Goal: Information Seeking & Learning: Check status

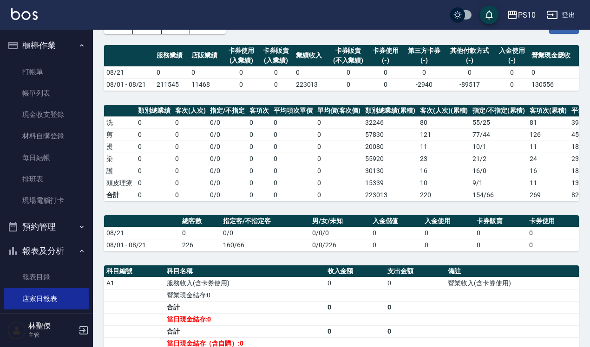
scroll to position [214, 0]
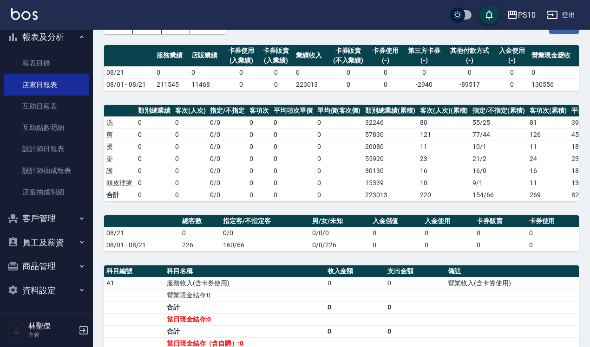
click at [79, 331] on icon "button" at bounding box center [83, 330] width 11 height 11
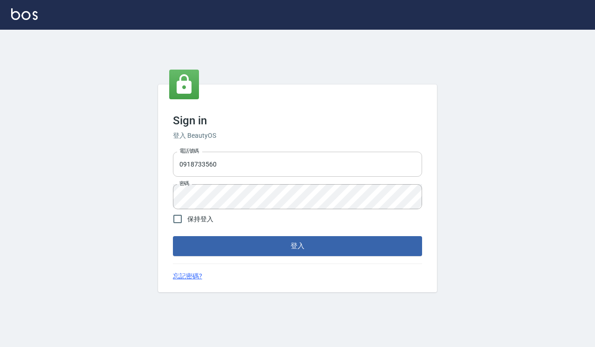
click at [228, 168] on input "0918733560" at bounding box center [297, 164] width 249 height 25
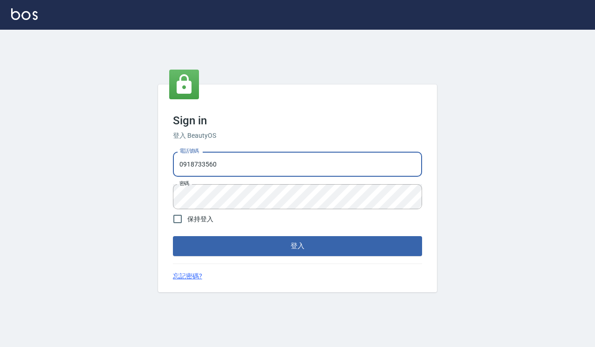
type input "0935291753"
click at [272, 245] on button "登入" at bounding box center [297, 246] width 249 height 20
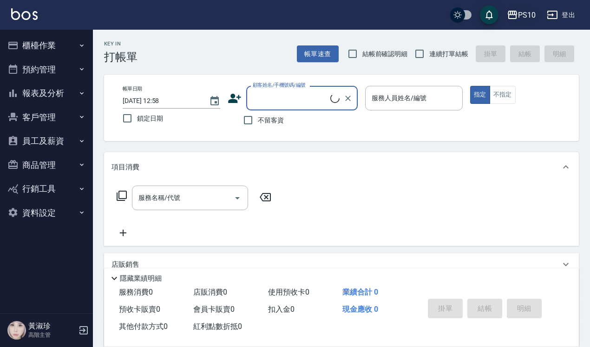
click at [523, 13] on div "PS10" at bounding box center [527, 15] width 18 height 12
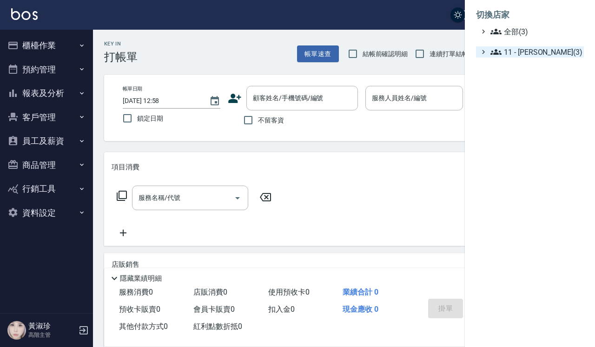
click at [518, 53] on span "11 - 陳清江(3)" at bounding box center [535, 51] width 90 height 11
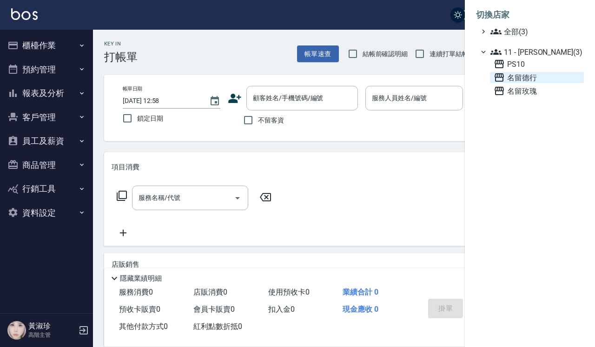
click at [516, 77] on span "名留德行" at bounding box center [536, 77] width 86 height 11
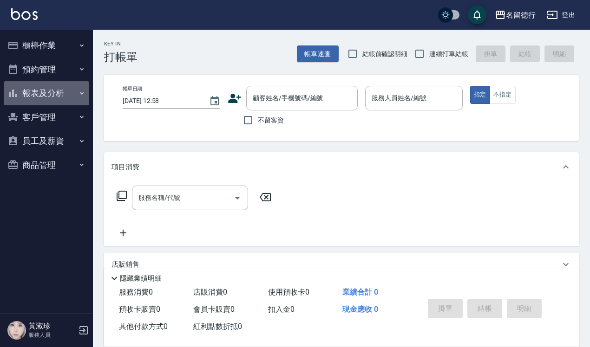
click at [53, 89] on button "報表及分析" at bounding box center [46, 93] width 85 height 24
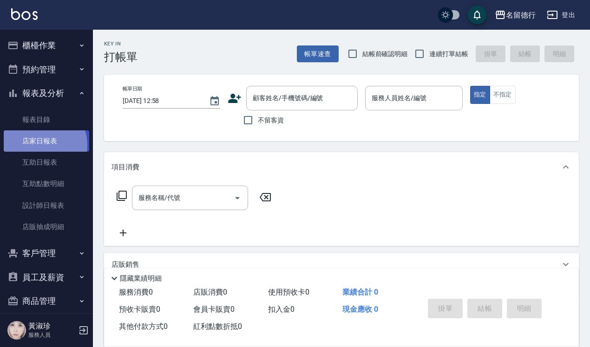
click at [38, 145] on link "店家日報表" at bounding box center [46, 141] width 85 height 21
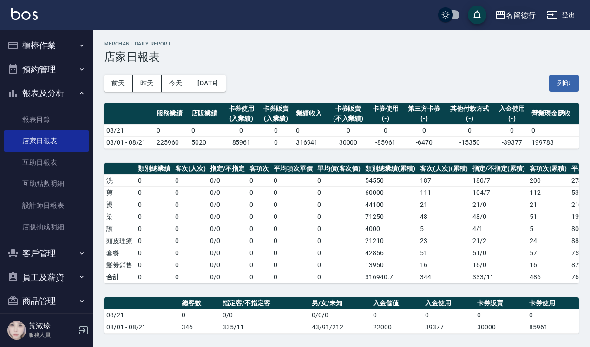
click at [525, 17] on div "名留德行" at bounding box center [521, 15] width 30 height 12
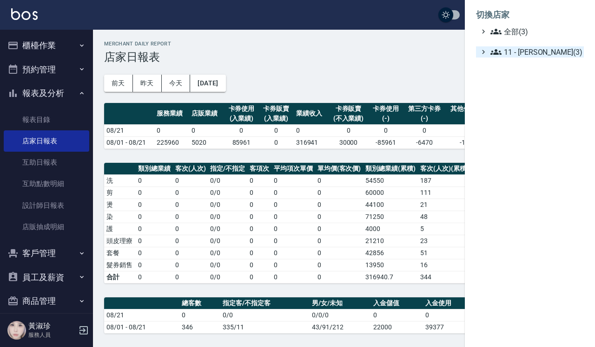
click at [519, 50] on span "11 - 陳清江(3)" at bounding box center [535, 51] width 90 height 11
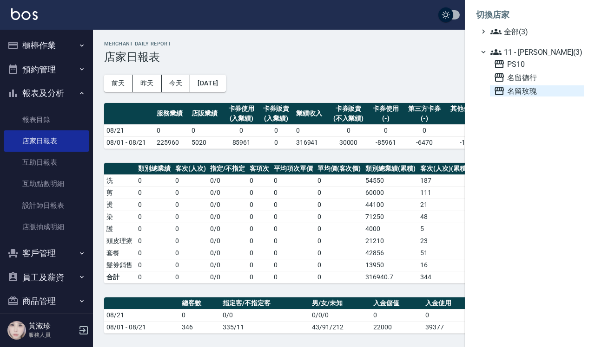
click at [514, 91] on span "名留玫瑰" at bounding box center [536, 90] width 86 height 11
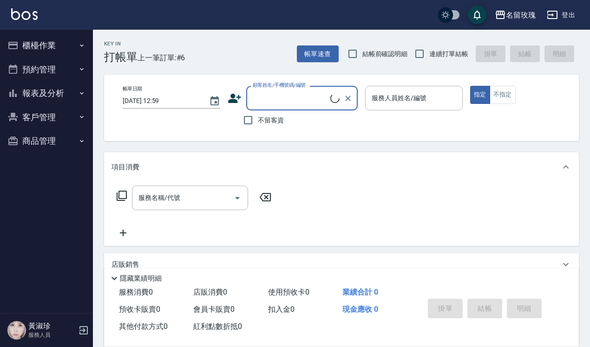
click at [38, 94] on button "報表及分析" at bounding box center [46, 93] width 85 height 24
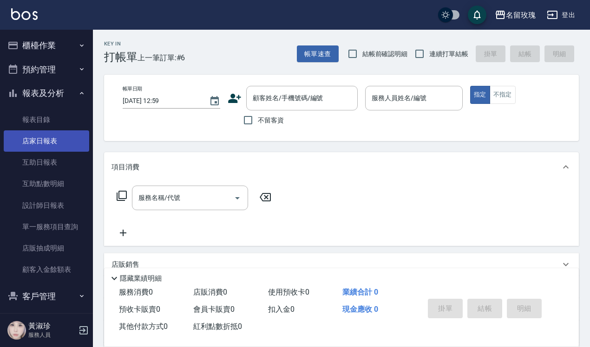
click at [45, 141] on link "店家日報表" at bounding box center [46, 141] width 85 height 21
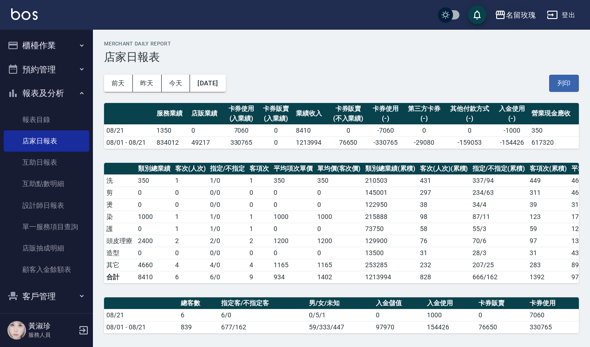
click at [515, 17] on div "名留玫瑰" at bounding box center [521, 15] width 30 height 12
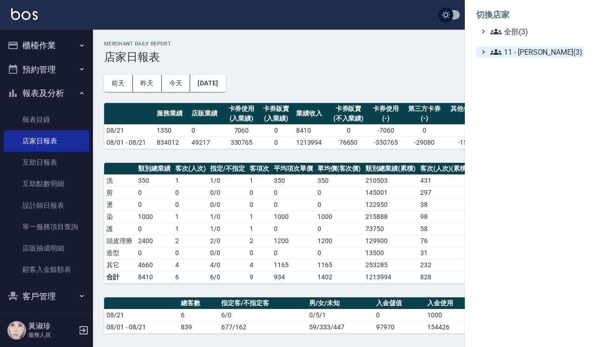
click at [512, 55] on span "11 - [PERSON_NAME](3)" at bounding box center [535, 51] width 90 height 11
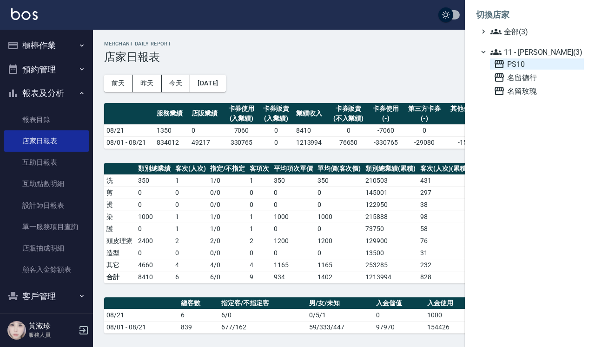
click at [518, 66] on span "PS10" at bounding box center [536, 64] width 86 height 11
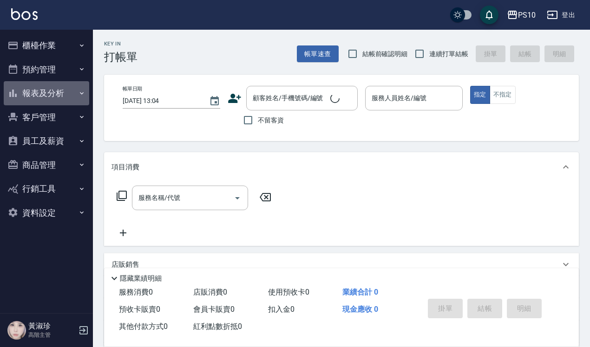
click at [44, 98] on button "報表及分析" at bounding box center [46, 93] width 85 height 24
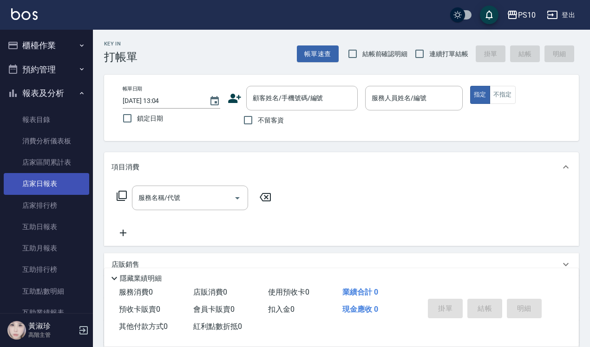
click at [50, 182] on link "店家日報表" at bounding box center [46, 183] width 85 height 21
